Goal: Check status: Check status

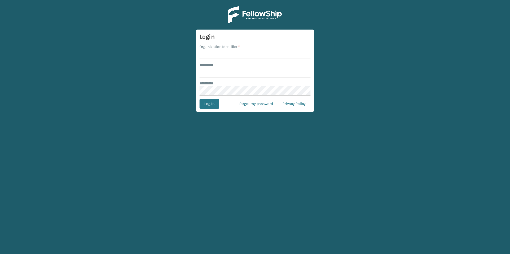
click at [269, 54] on input "Organization Identifier *" at bounding box center [254, 55] width 111 height 10
type input "superadminorganization"
type input "*********"
click at [199, 99] on button "Log In" at bounding box center [209, 104] width 20 height 10
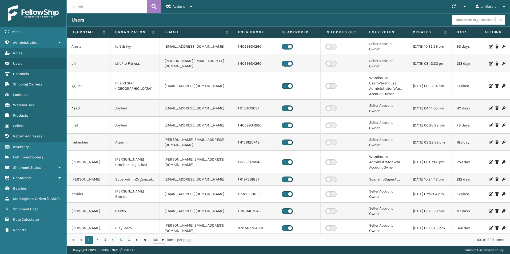
click at [80, 10] on input "text" at bounding box center [107, 6] width 80 height 13
paste input "2047684"
click at [156, 8] on icon at bounding box center [153, 7] width 5 height 8
type input "2047684"
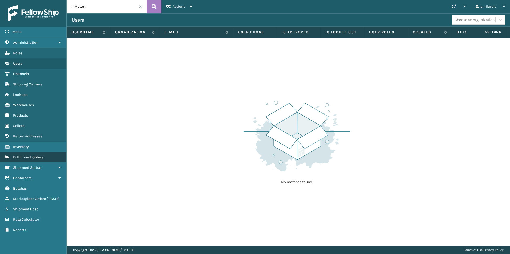
click at [39, 159] on span "Fulfillment Orders" at bounding box center [28, 157] width 30 height 5
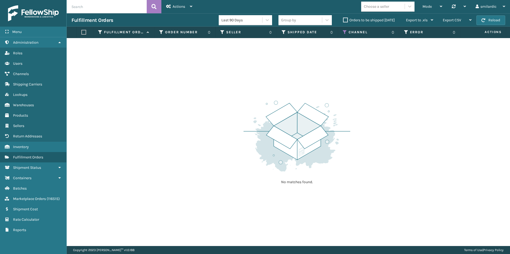
click at [99, 12] on input "text" at bounding box center [107, 6] width 80 height 13
paste input "2047684"
click at [154, 9] on icon at bounding box center [153, 7] width 5 height 8
type input "2047684"
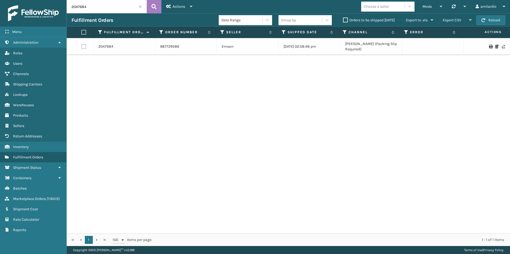
click at [330, 112] on div "2047684 987729586 Emson [DATE] 02:58:48 pm [PERSON_NAME] (Packing Slip Required)" at bounding box center [288, 136] width 443 height 196
drag, startPoint x: 116, startPoint y: 14, endPoint x: 113, endPoint y: 10, distance: 5.3
click at [116, 14] on div "Fulfillment Orders Date Range Group by Orders to be shipped [DATE] Export to .x…" at bounding box center [288, 19] width 443 height 13
click at [113, 10] on input "2047684" at bounding box center [107, 6] width 80 height 13
click at [106, 47] on link "2047684" at bounding box center [105, 46] width 15 height 5
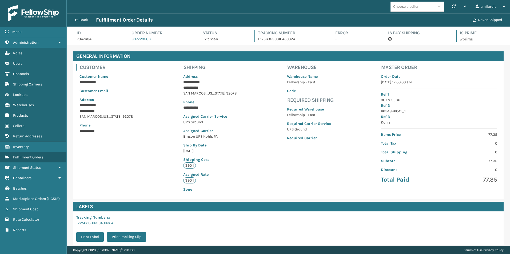
scroll to position [13, 443]
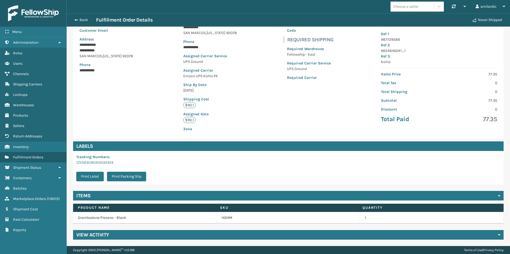
click at [201, 236] on div "View Activity" at bounding box center [288, 235] width 430 height 10
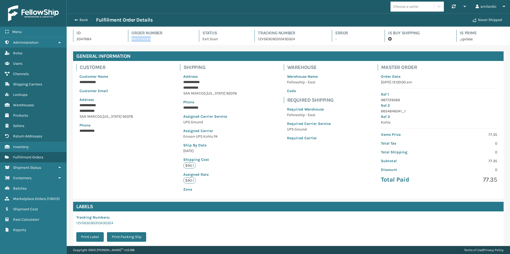
drag, startPoint x: 156, startPoint y: 39, endPoint x: 130, endPoint y: 41, distance: 25.7
click at [130, 41] on div "Order Number 987729586" at bounding box center [158, 36] width 61 height 12
copy link "987729586"
click at [84, 41] on p "2047684" at bounding box center [98, 39] width 42 height 6
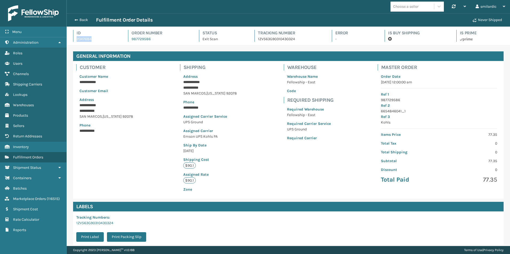
copy p "2047684"
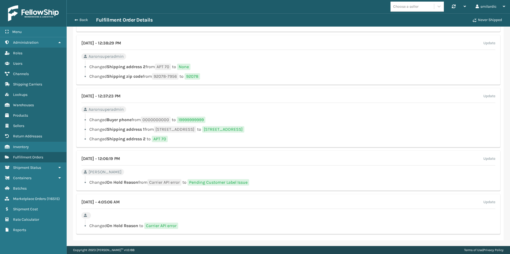
scroll to position [535, 0]
